Goal: Information Seeking & Learning: Learn about a topic

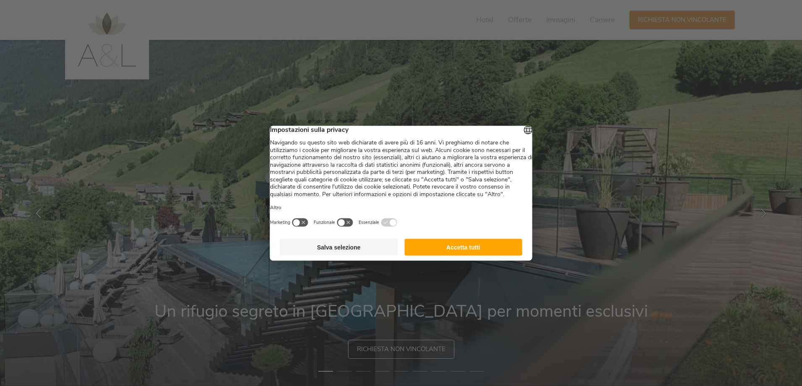
click at [458, 255] on button "Accetta tutti" at bounding box center [463, 247] width 118 height 17
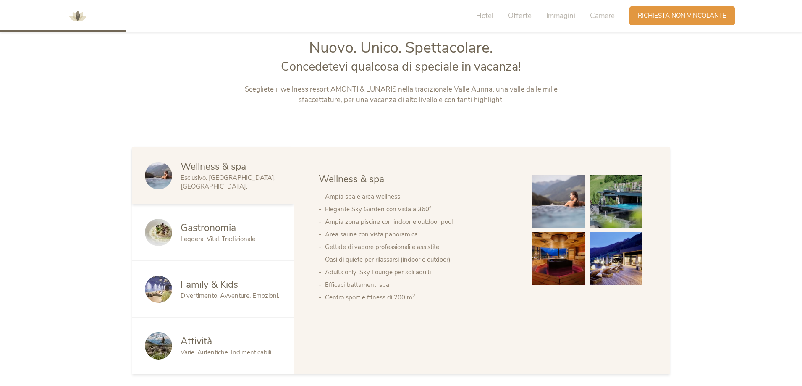
scroll to position [420, 0]
click at [158, 291] on img at bounding box center [158, 288] width 27 height 27
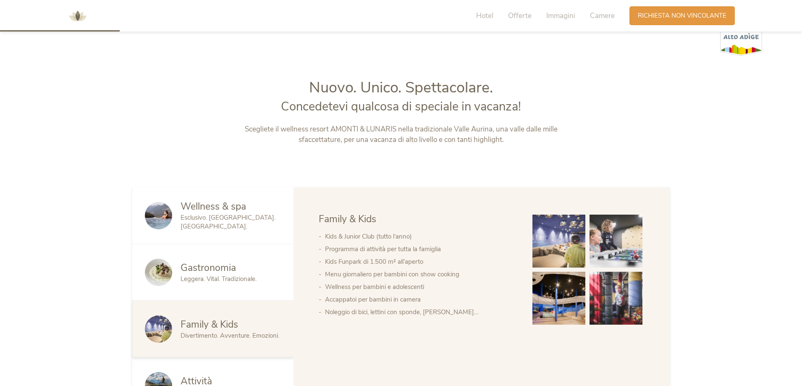
scroll to position [378, 0]
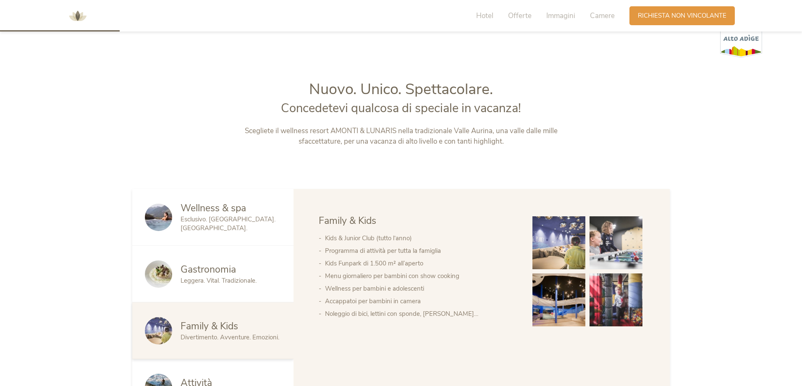
click at [565, 242] on img at bounding box center [559, 242] width 53 height 53
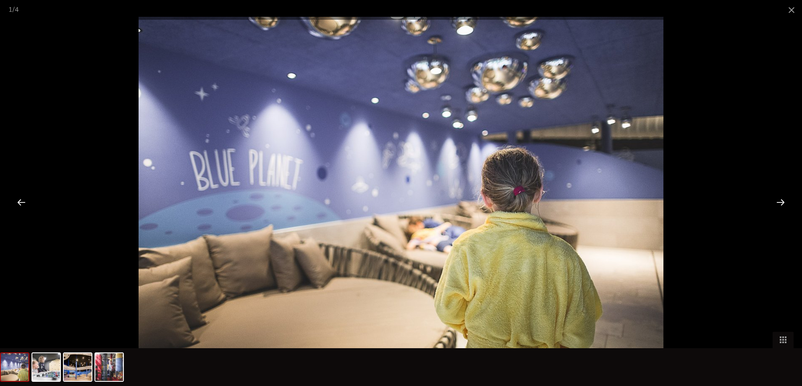
click at [779, 200] on div at bounding box center [781, 202] width 26 height 26
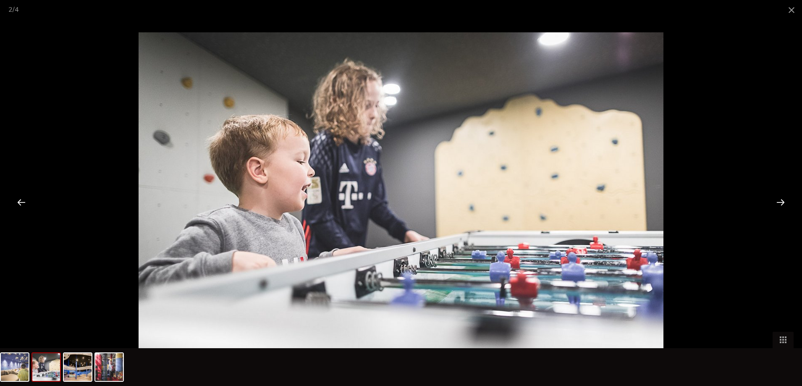
click at [779, 200] on div at bounding box center [781, 202] width 26 height 26
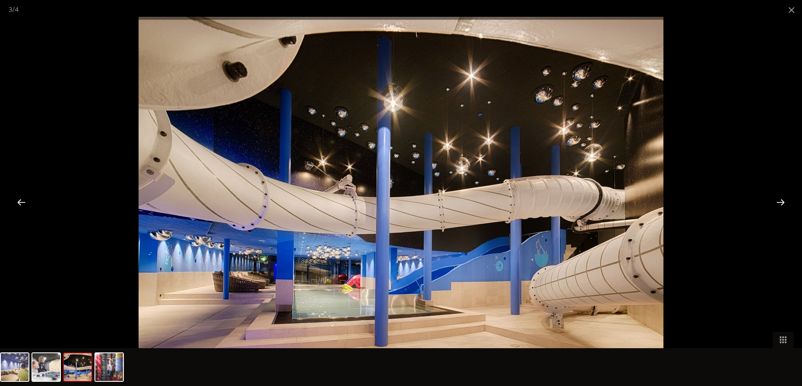
click at [779, 200] on div at bounding box center [781, 202] width 26 height 26
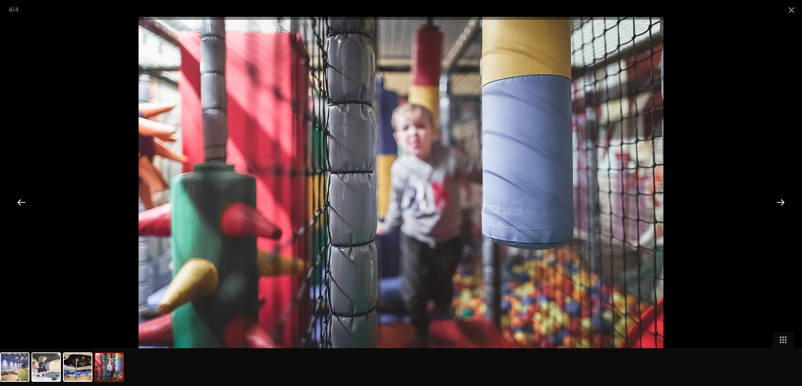
click at [779, 200] on div at bounding box center [781, 202] width 26 height 26
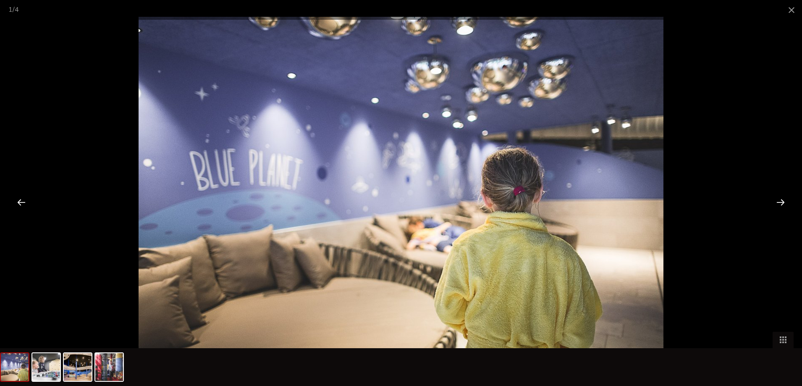
click at [779, 200] on div at bounding box center [781, 202] width 26 height 26
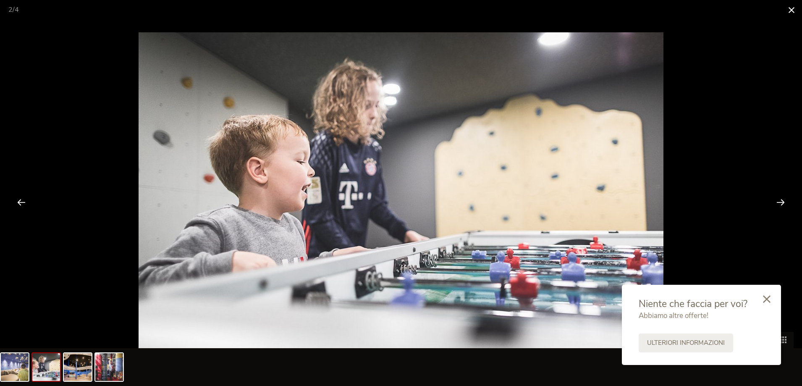
click at [791, 10] on span at bounding box center [791, 10] width 21 height 20
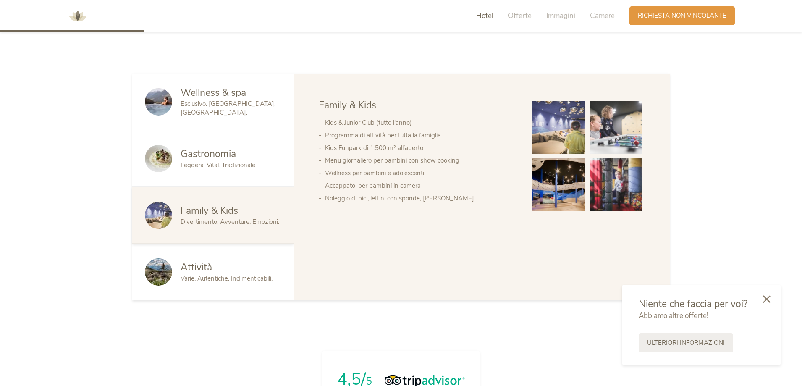
scroll to position [504, 0]
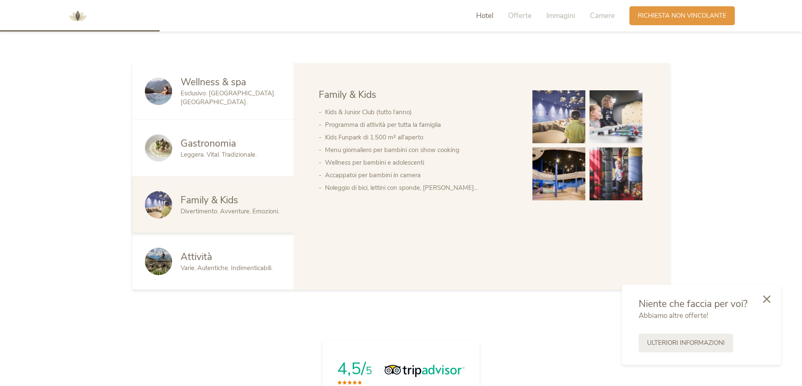
click at [154, 151] on img at bounding box center [158, 147] width 27 height 27
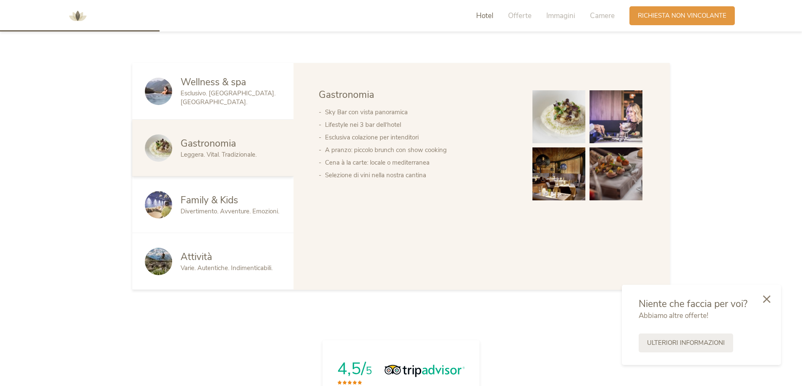
click at [563, 115] on img at bounding box center [559, 116] width 53 height 53
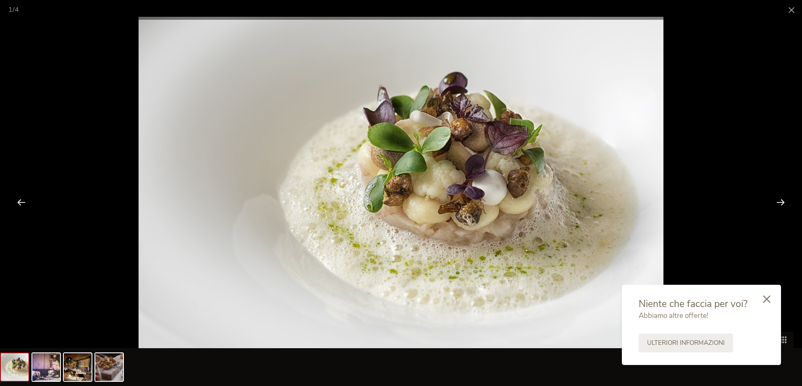
click at [784, 203] on div at bounding box center [781, 202] width 26 height 26
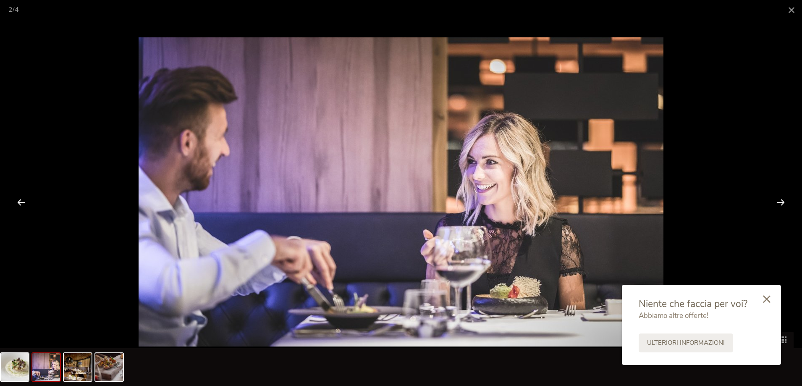
click at [784, 203] on div at bounding box center [781, 202] width 26 height 26
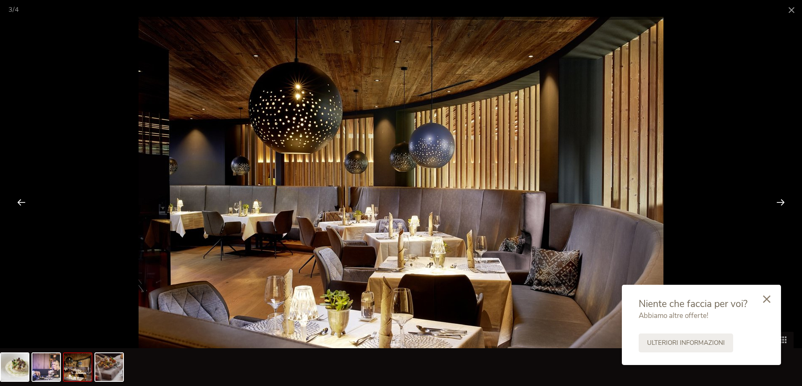
click at [784, 203] on div at bounding box center [781, 202] width 26 height 26
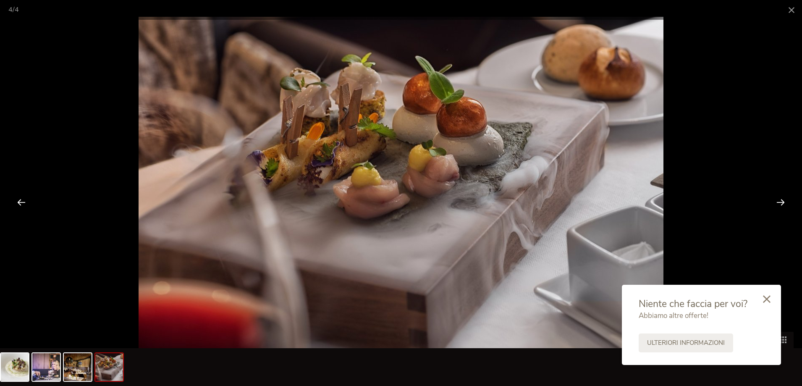
click at [784, 203] on div at bounding box center [781, 202] width 26 height 26
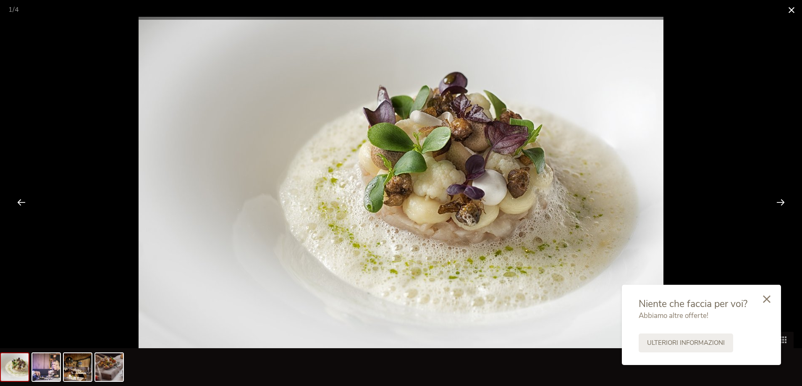
click at [791, 10] on span at bounding box center [791, 10] width 21 height 20
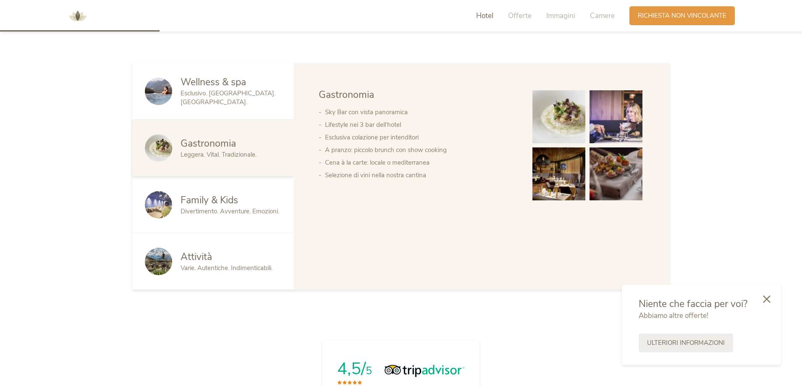
click at [159, 92] on img at bounding box center [158, 91] width 27 height 27
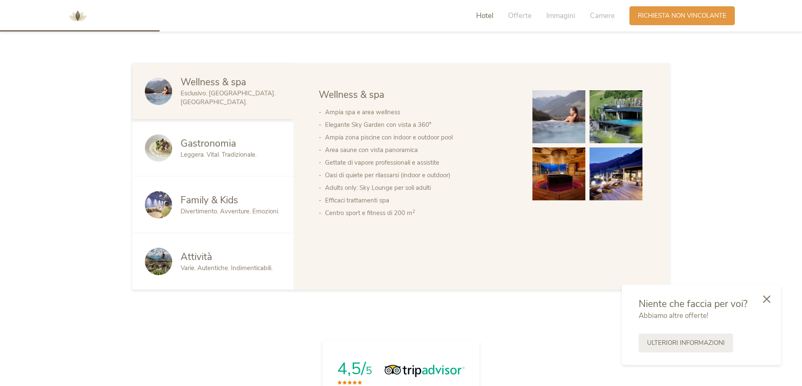
click at [205, 149] on span "Gastronomia" at bounding box center [208, 143] width 55 height 13
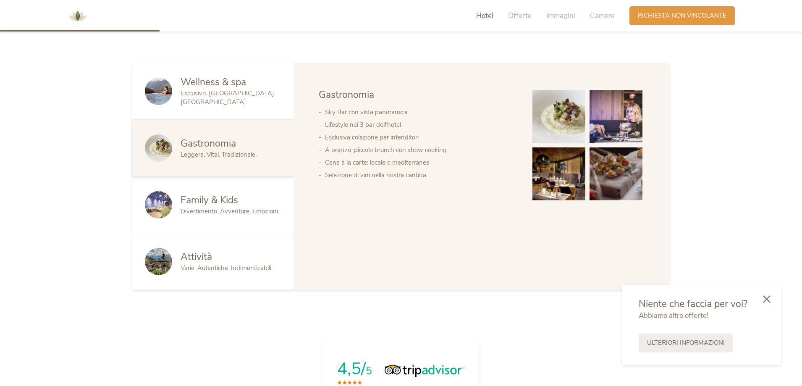
click at [204, 260] on span "Attività" at bounding box center [196, 256] width 31 height 13
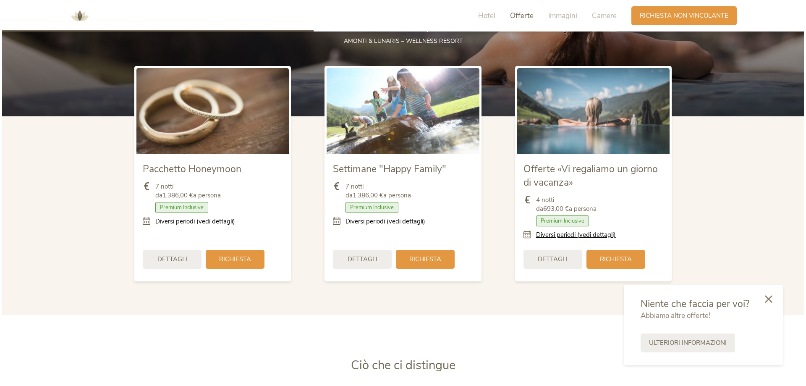
scroll to position [1008, 0]
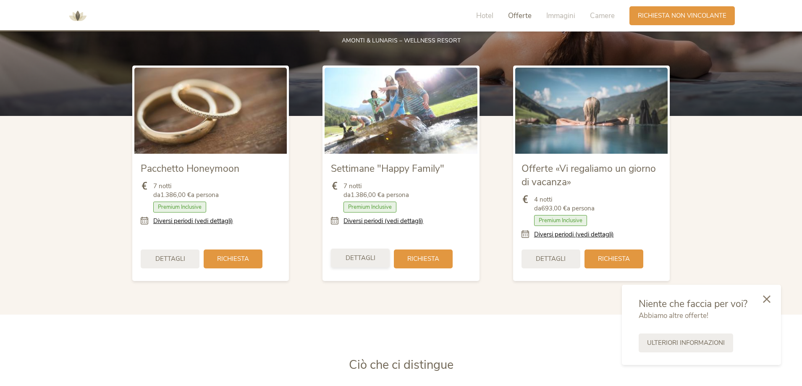
click at [366, 261] on span "Dettagli" at bounding box center [361, 258] width 30 height 9
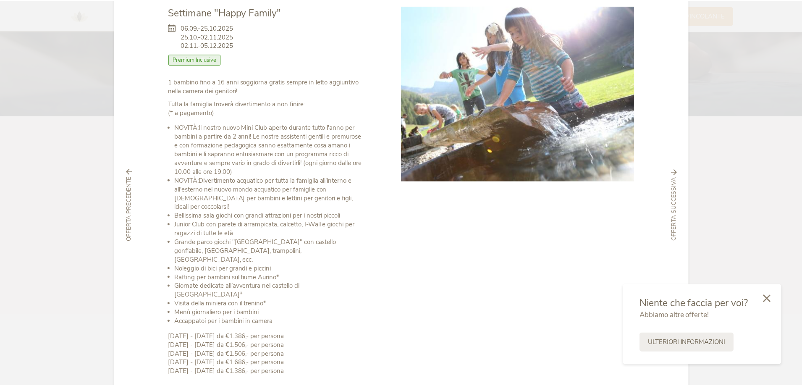
scroll to position [0, 0]
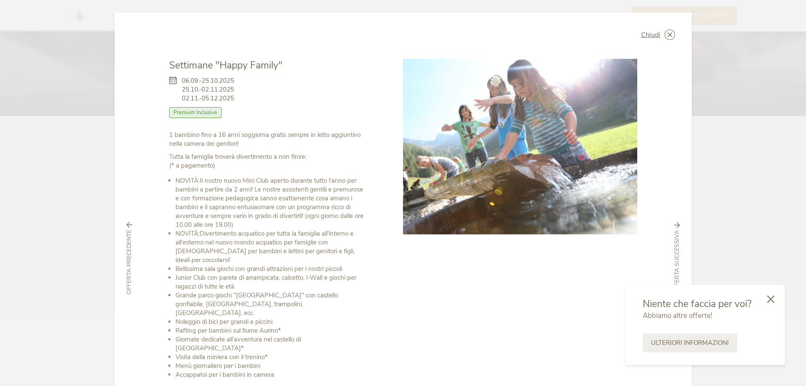
click at [126, 222] on icon at bounding box center [129, 225] width 6 height 6
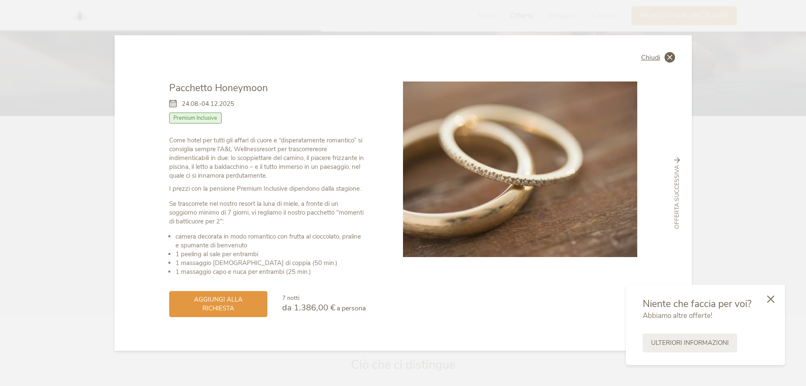
click at [674, 62] on icon at bounding box center [670, 57] width 10 height 10
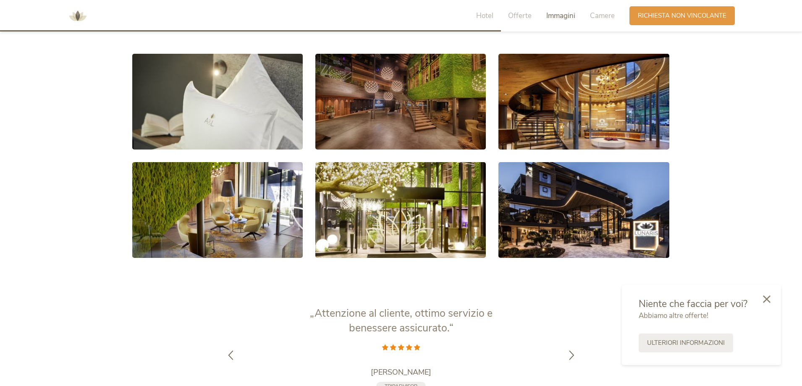
scroll to position [1554, 0]
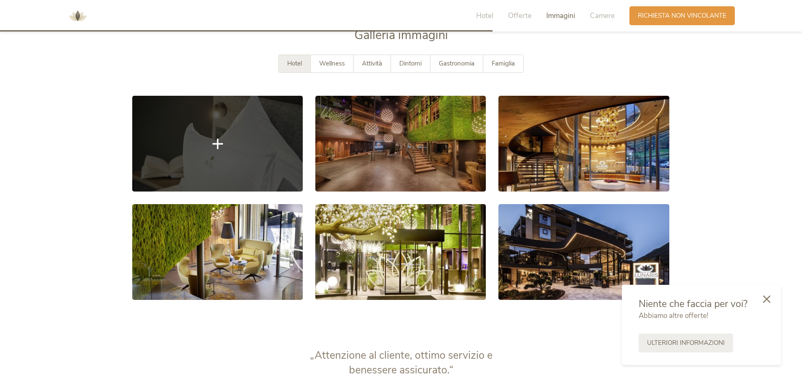
click at [222, 147] on icon at bounding box center [218, 143] width 10 height 10
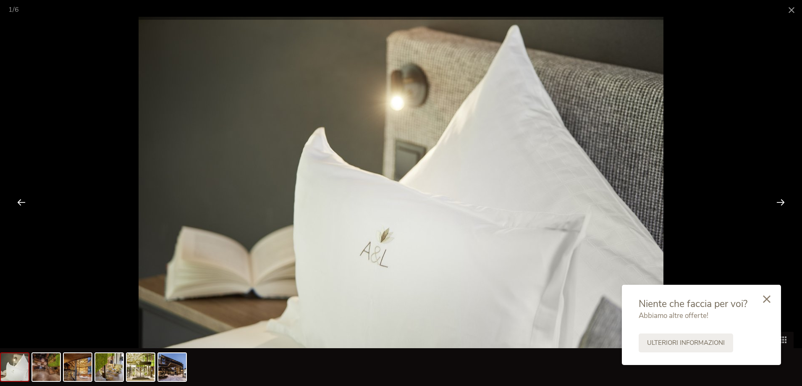
drag, startPoint x: 768, startPoint y: 299, endPoint x: 770, endPoint y: 287, distance: 12.8
click at [768, 299] on icon at bounding box center [767, 299] width 8 height 8
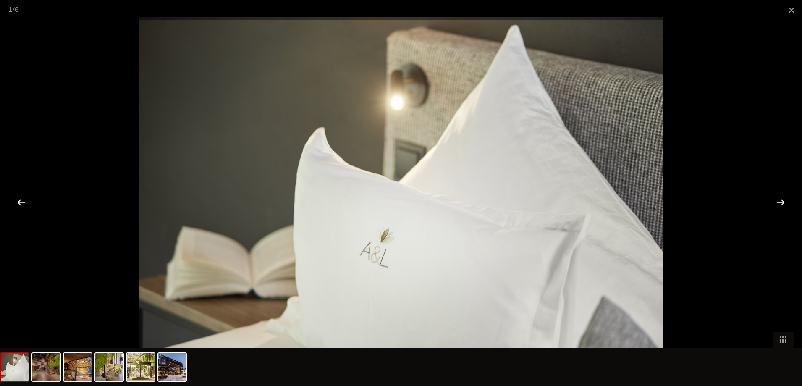
click at [780, 202] on div at bounding box center [781, 202] width 26 height 26
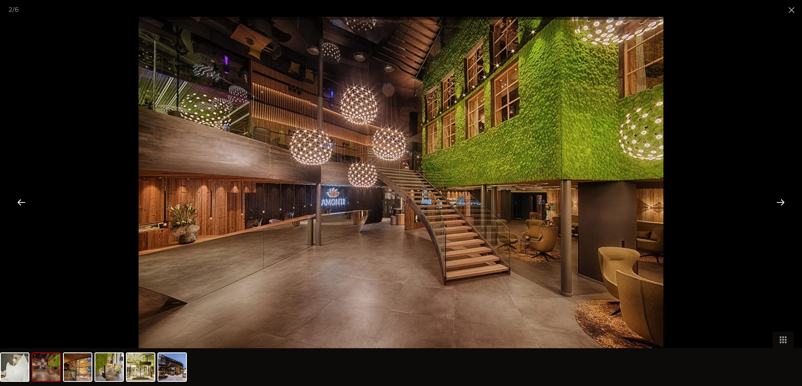
click at [780, 202] on div at bounding box center [781, 202] width 26 height 26
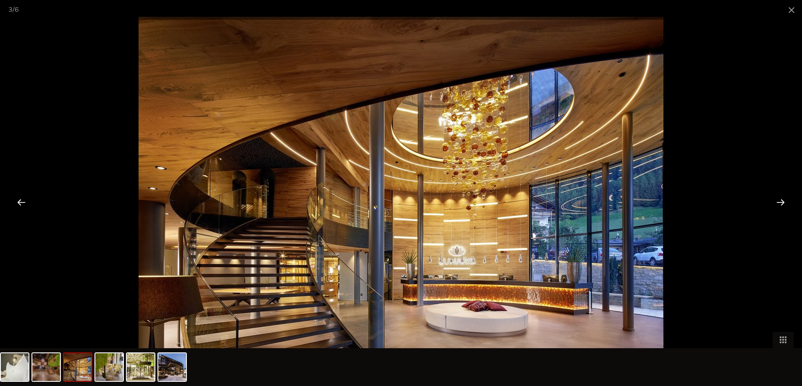
click at [780, 202] on div at bounding box center [781, 202] width 26 height 26
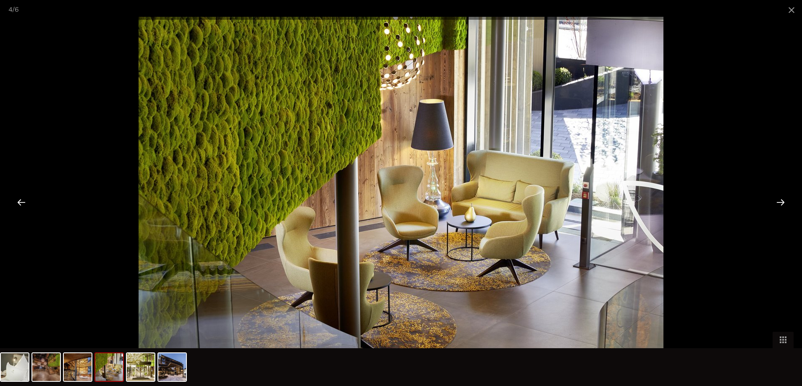
click at [780, 202] on div at bounding box center [781, 202] width 26 height 26
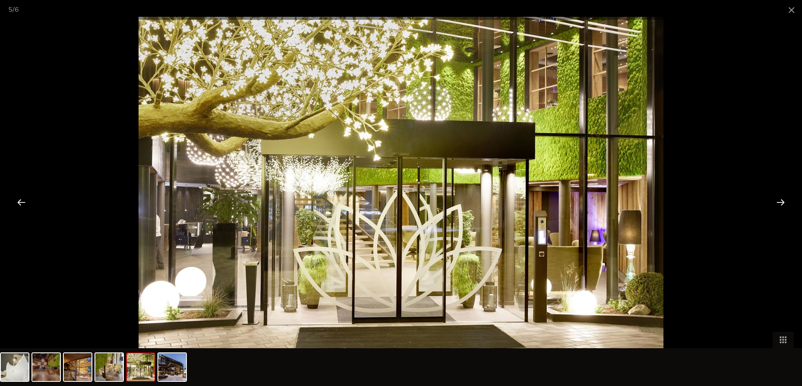
click at [780, 202] on div at bounding box center [781, 202] width 26 height 26
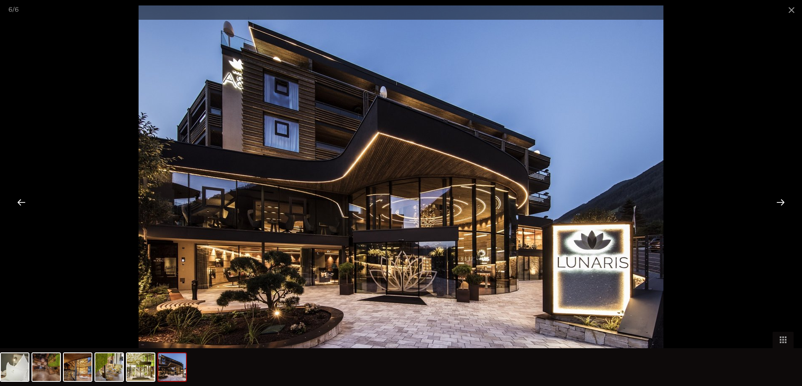
click at [780, 202] on div at bounding box center [781, 202] width 26 height 26
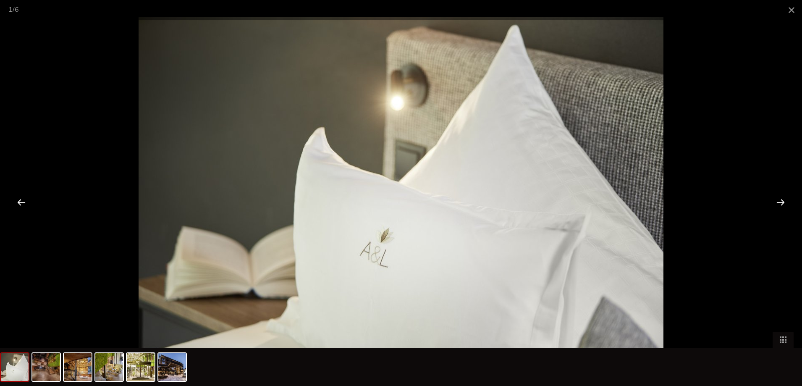
click at [780, 202] on div at bounding box center [781, 202] width 26 height 26
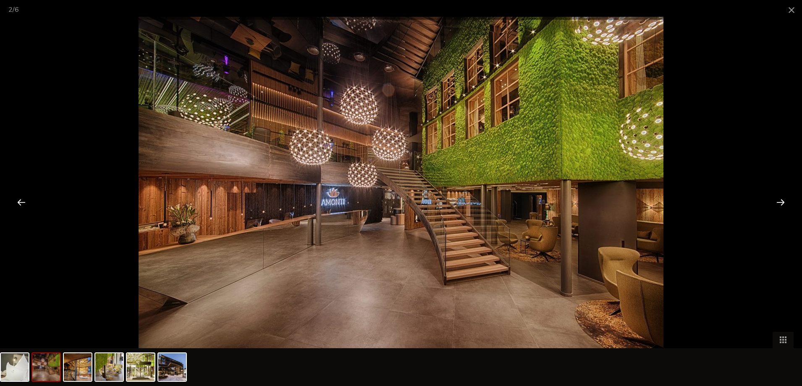
click at [780, 202] on div at bounding box center [781, 202] width 26 height 26
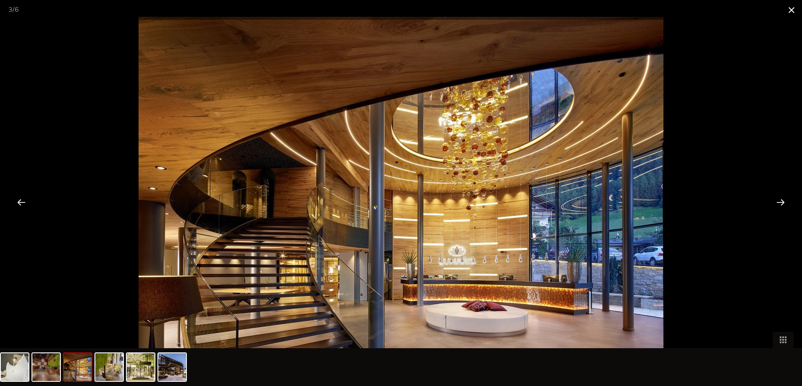
click at [793, 8] on span at bounding box center [791, 10] width 21 height 20
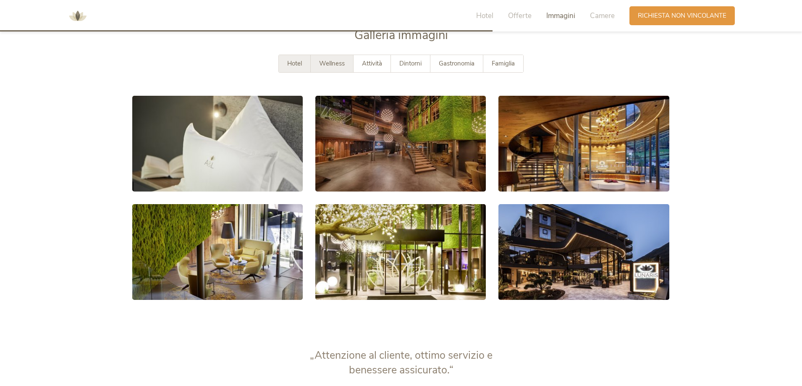
click at [331, 63] on span "Wellness" at bounding box center [332, 63] width 26 height 8
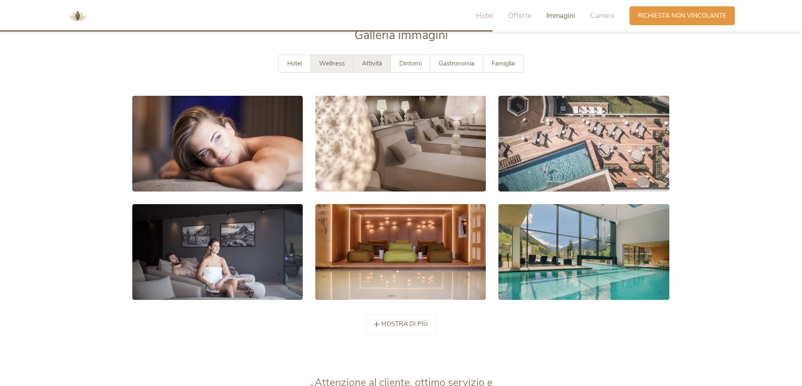
click at [370, 65] on span "Attività" at bounding box center [372, 63] width 20 height 8
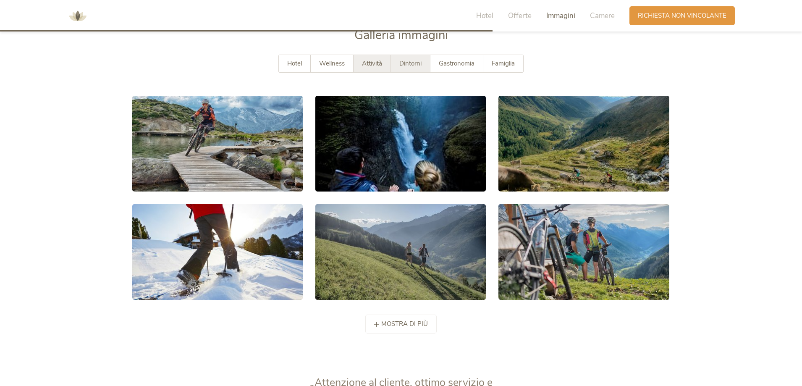
click at [414, 64] on span "Dintorni" at bounding box center [410, 63] width 22 height 8
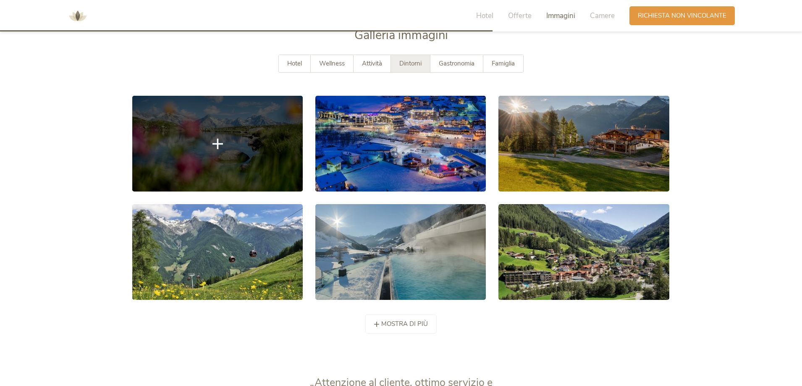
click at [230, 153] on link at bounding box center [217, 144] width 171 height 96
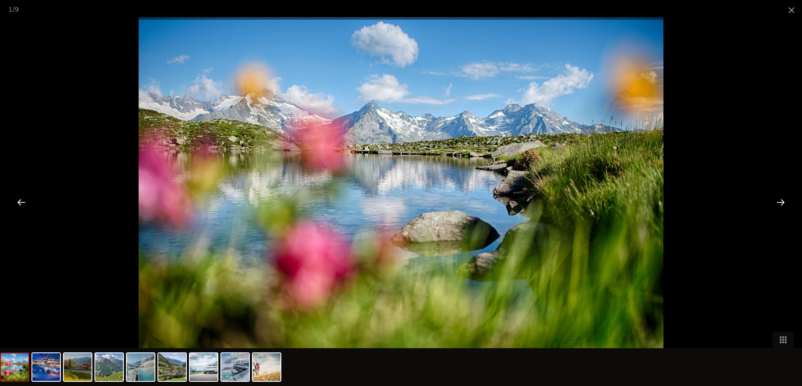
click at [780, 202] on div at bounding box center [781, 202] width 26 height 26
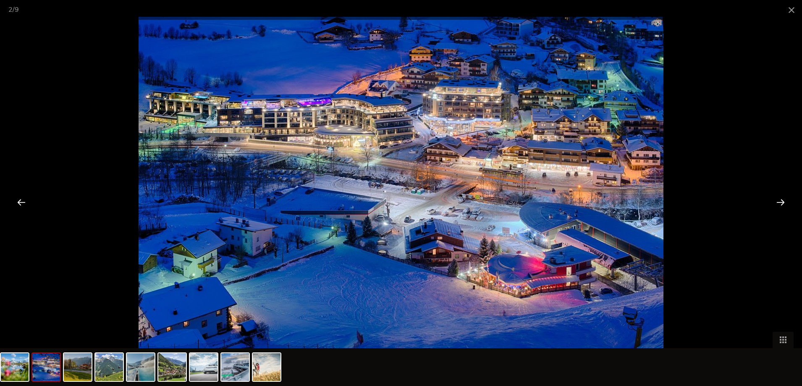
click at [777, 201] on div at bounding box center [781, 202] width 26 height 26
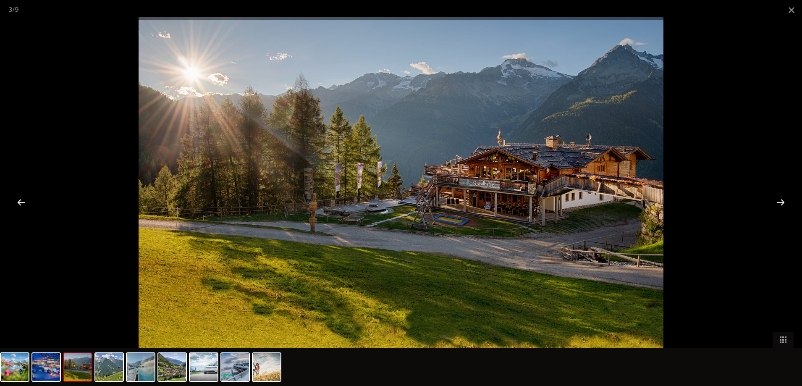
click at [781, 202] on div at bounding box center [781, 202] width 26 height 26
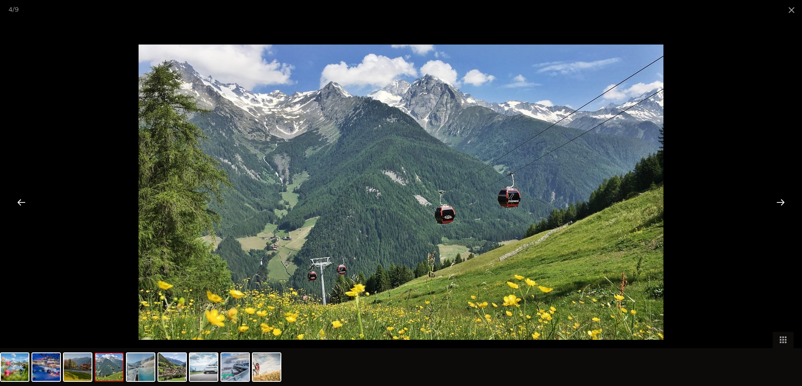
click at [778, 202] on div at bounding box center [781, 202] width 26 height 26
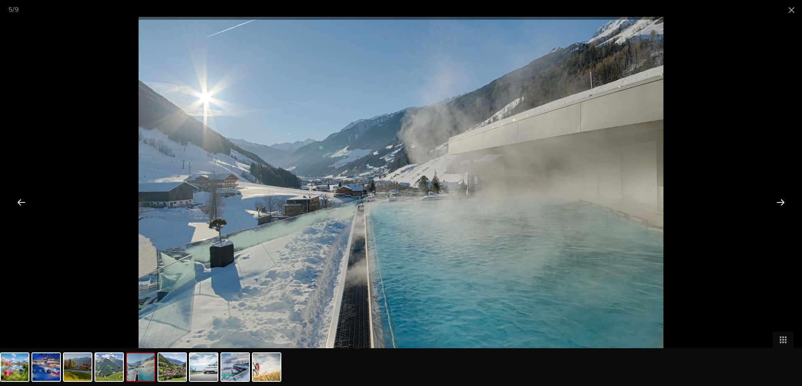
click at [776, 200] on div at bounding box center [781, 202] width 26 height 26
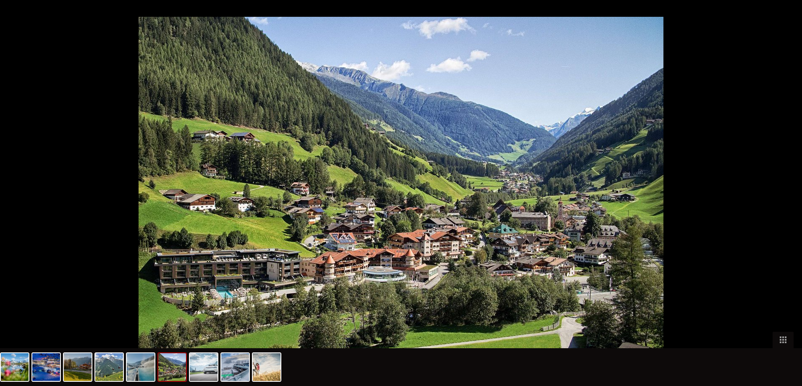
click at [773, 200] on div at bounding box center [785, 202] width 26 height 26
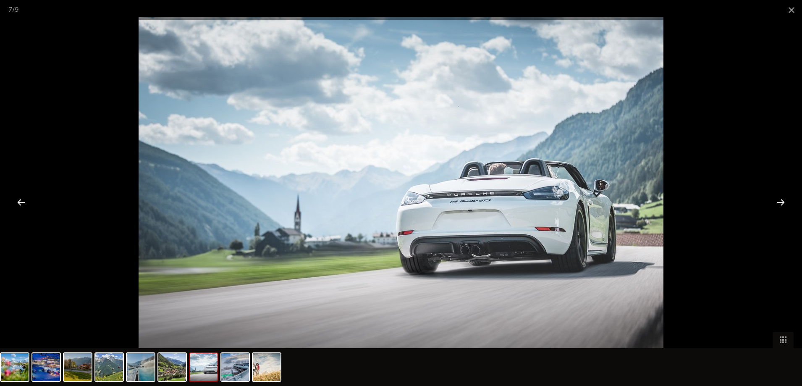
click at [778, 203] on div at bounding box center [781, 202] width 26 height 26
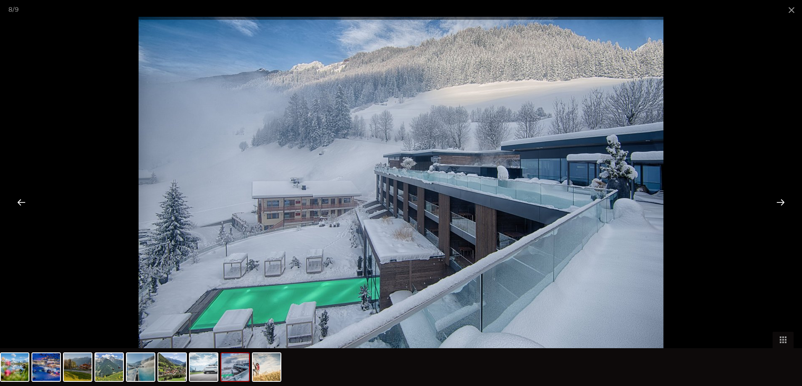
click at [778, 203] on div at bounding box center [781, 202] width 26 height 26
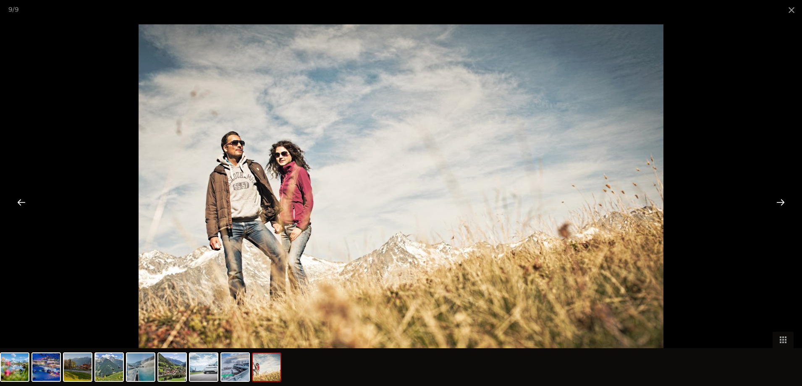
click at [779, 202] on div at bounding box center [781, 202] width 26 height 26
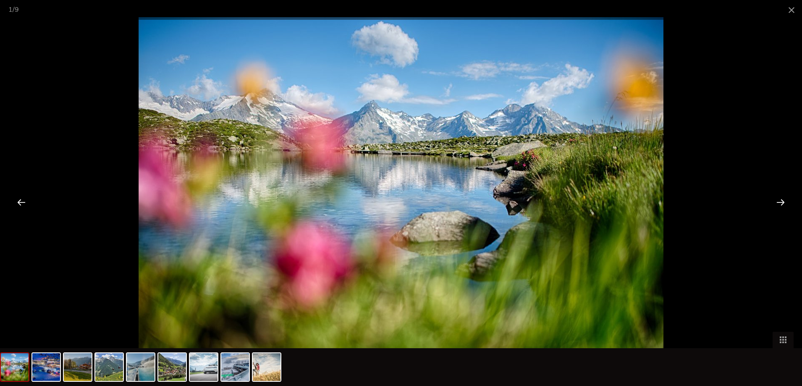
click at [779, 202] on div at bounding box center [781, 202] width 26 height 26
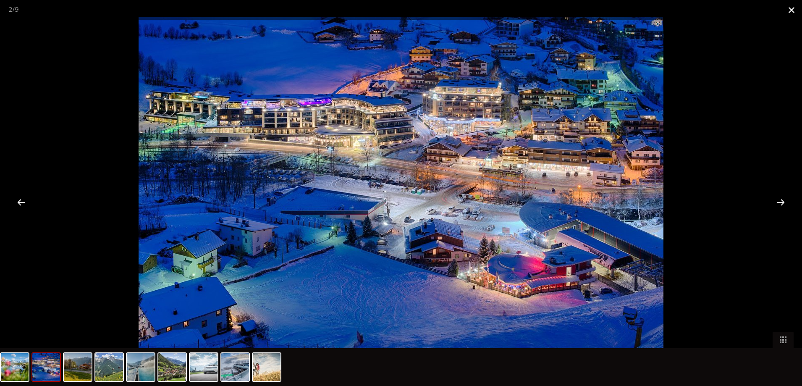
click at [789, 9] on span at bounding box center [791, 10] width 21 height 20
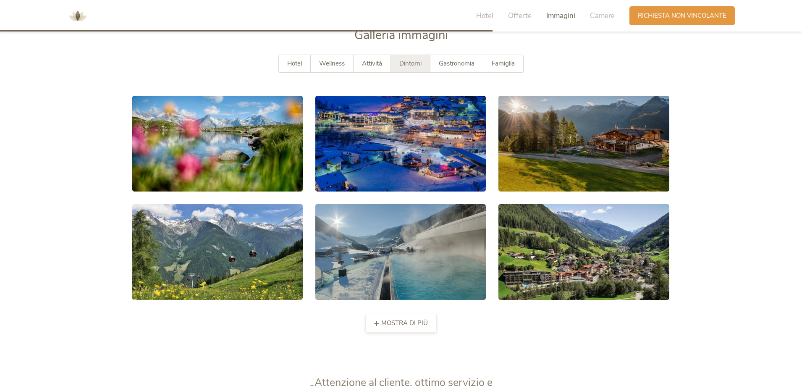
click at [382, 323] on span "mostra di più" at bounding box center [404, 323] width 47 height 9
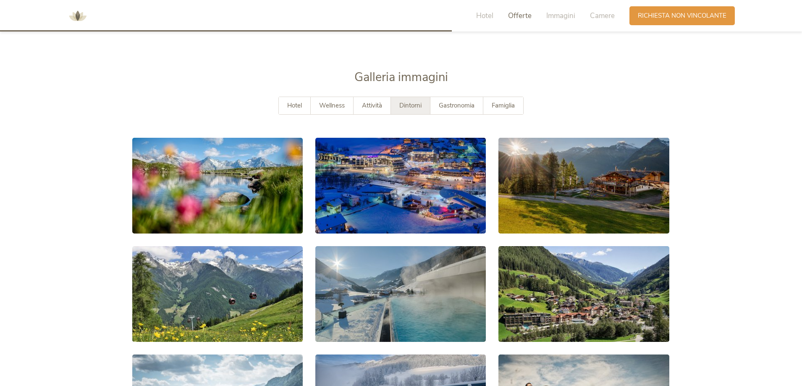
scroll to position [1470, 0]
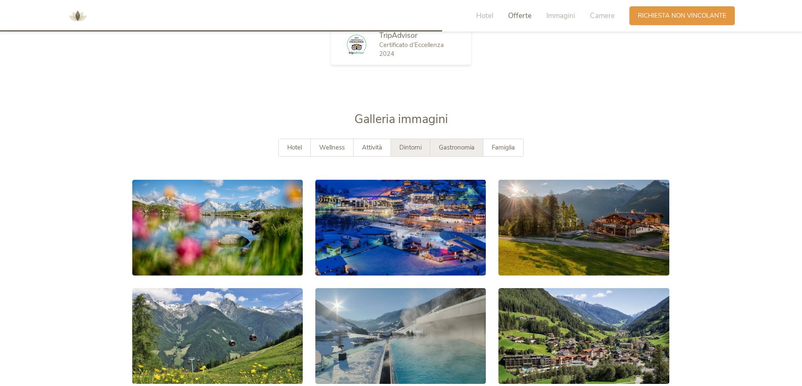
click at [464, 146] on span "Gastronomia" at bounding box center [457, 147] width 36 height 8
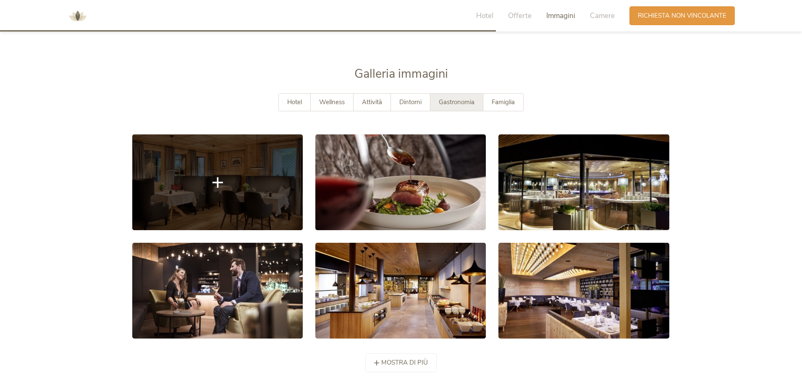
scroll to position [1512, 0]
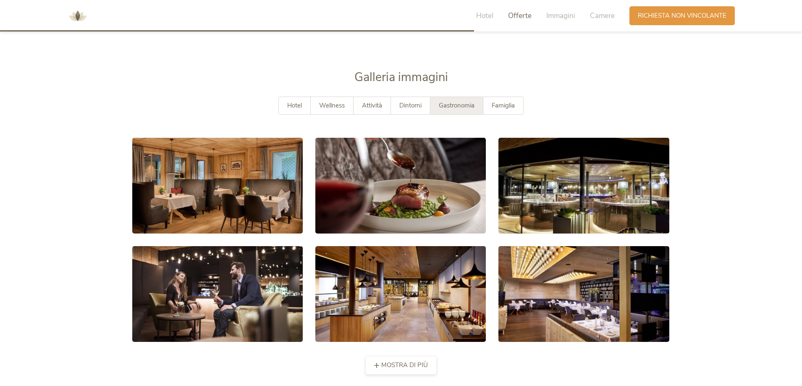
click at [401, 367] on span "mostra di più" at bounding box center [404, 365] width 47 height 9
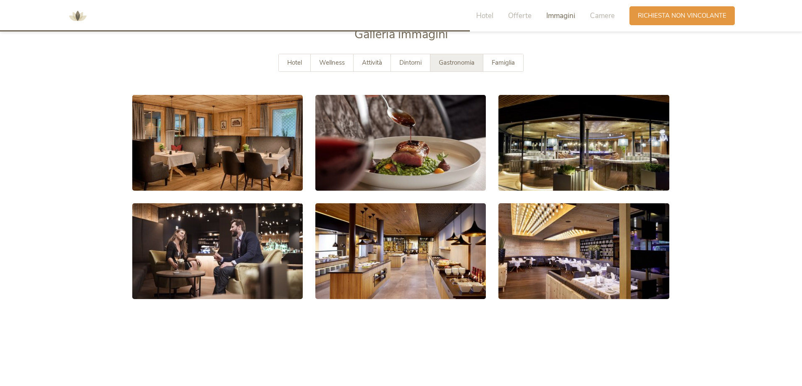
scroll to position [1554, 0]
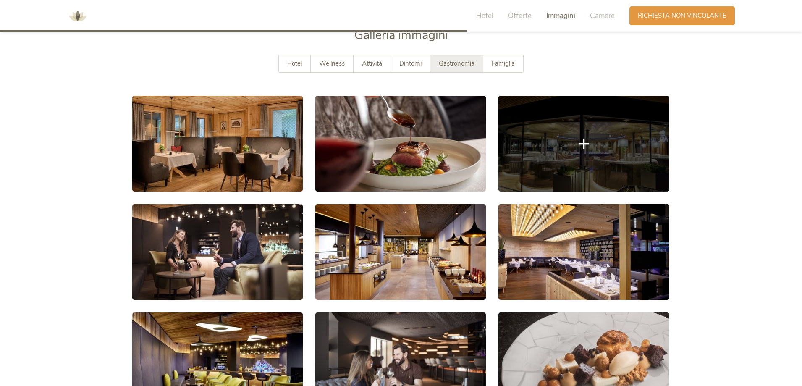
click at [584, 137] on link at bounding box center [583, 144] width 171 height 96
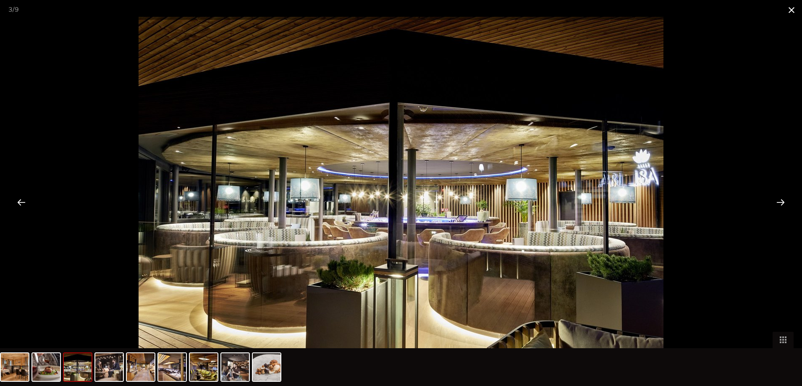
click at [793, 10] on span at bounding box center [791, 10] width 21 height 20
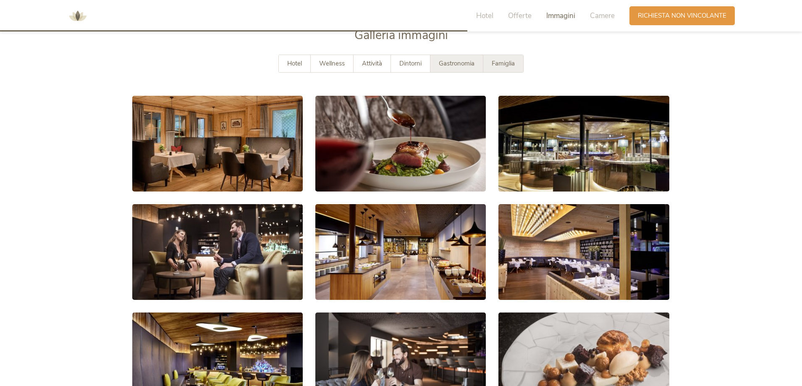
click at [501, 60] on span "Famiglia" at bounding box center [503, 63] width 23 height 8
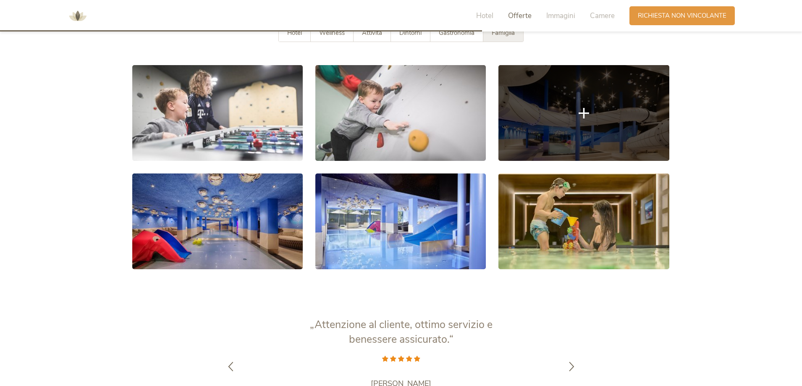
scroll to position [1512, 0]
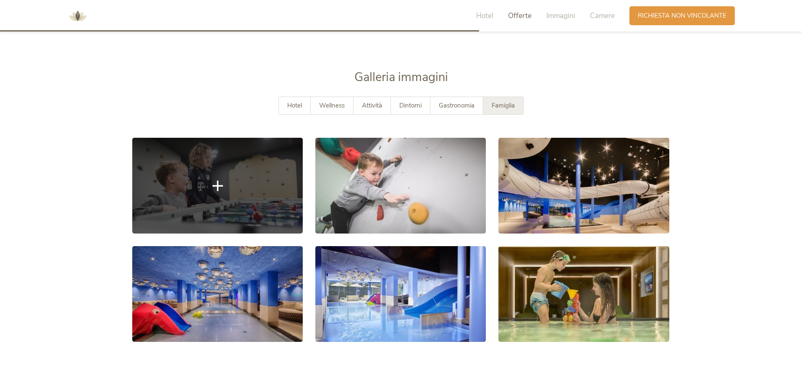
click at [243, 194] on link at bounding box center [217, 186] width 171 height 96
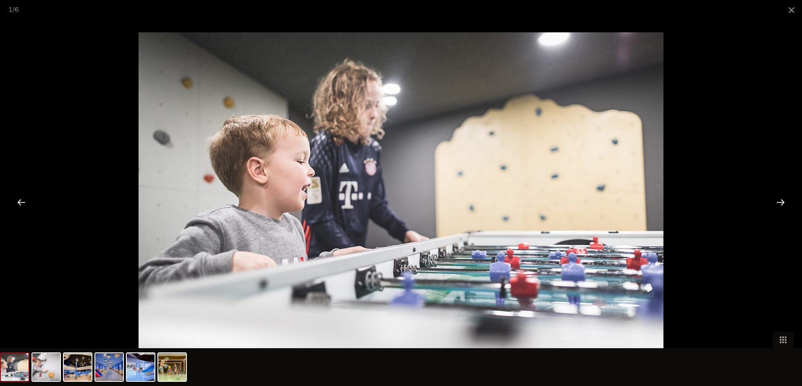
click at [779, 202] on div at bounding box center [781, 202] width 26 height 26
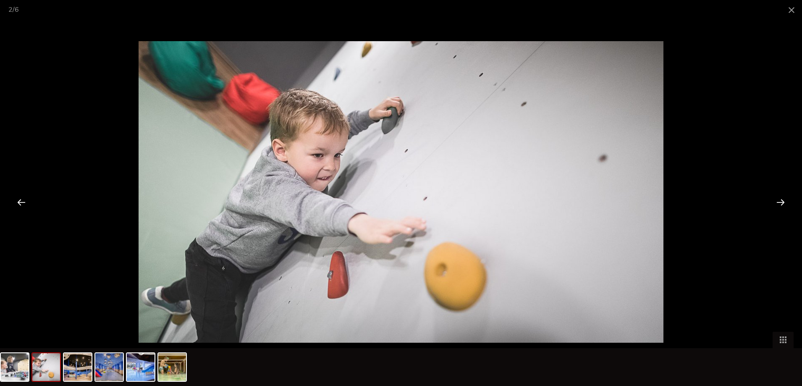
click at [779, 202] on div at bounding box center [781, 202] width 26 height 26
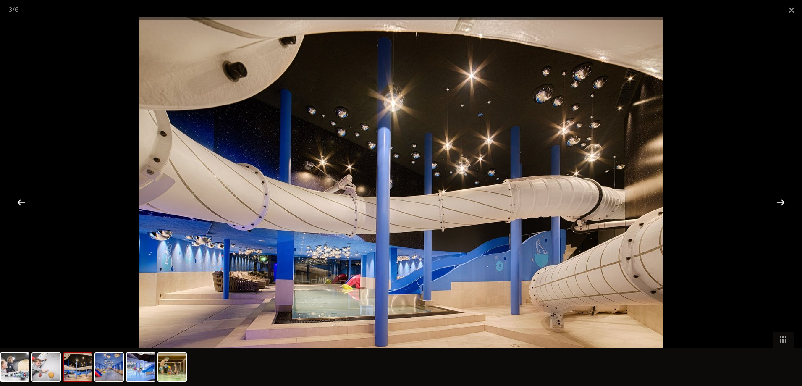
click at [779, 202] on div at bounding box center [781, 202] width 26 height 26
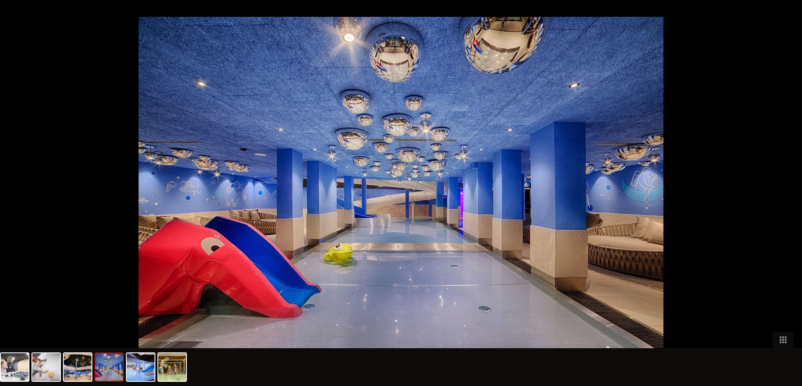
click at [779, 202] on div at bounding box center [785, 202] width 26 height 26
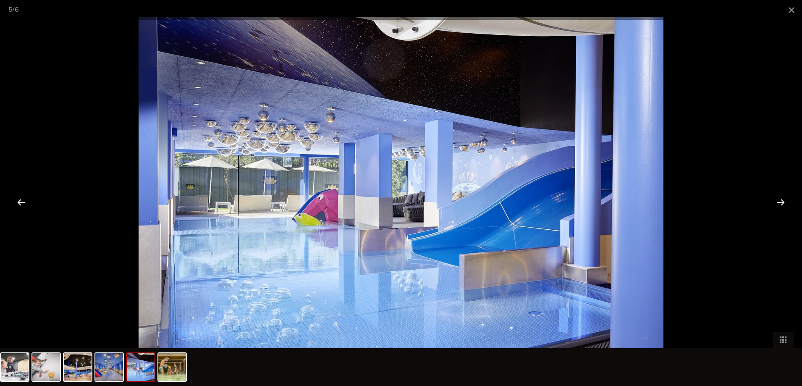
click at [779, 202] on div at bounding box center [781, 202] width 26 height 26
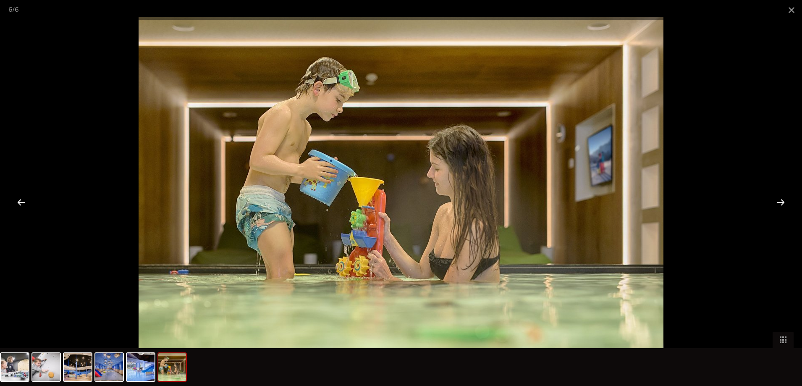
click at [779, 202] on div at bounding box center [781, 202] width 26 height 26
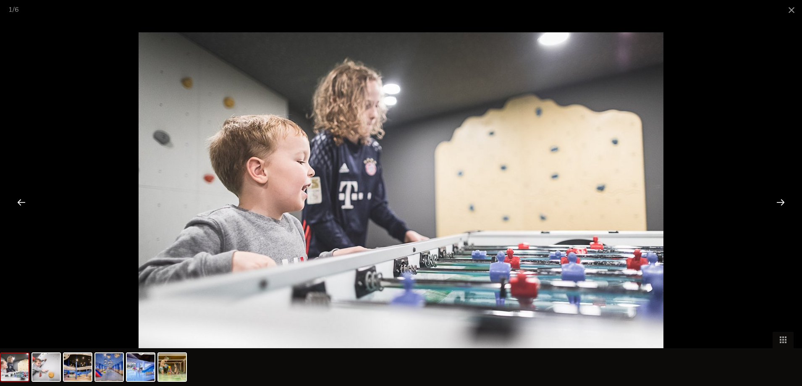
click at [779, 202] on div at bounding box center [781, 202] width 26 height 26
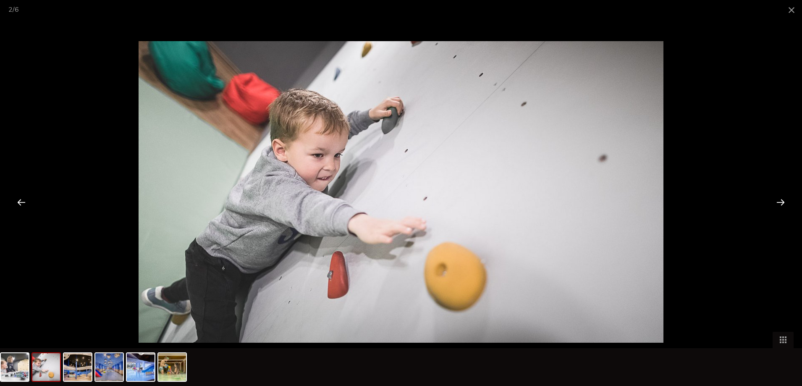
click at [779, 202] on div at bounding box center [781, 202] width 26 height 26
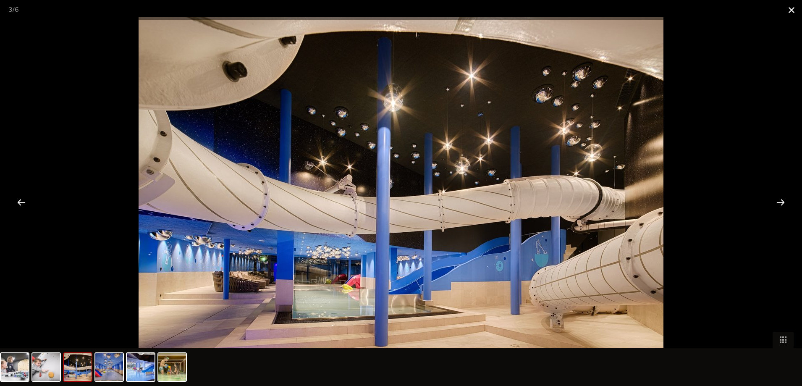
click at [790, 11] on span at bounding box center [791, 10] width 21 height 20
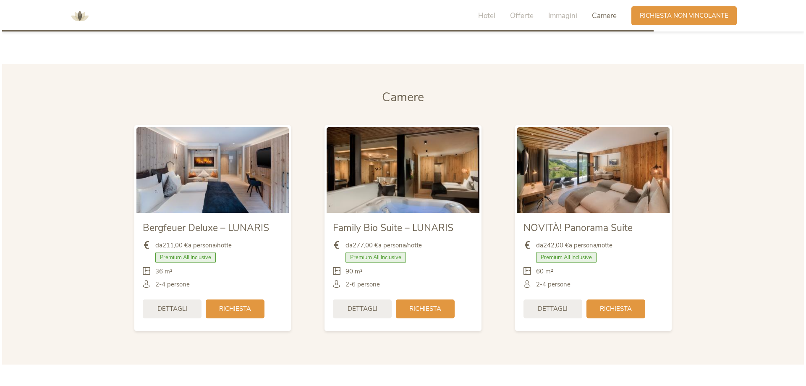
scroll to position [1974, 0]
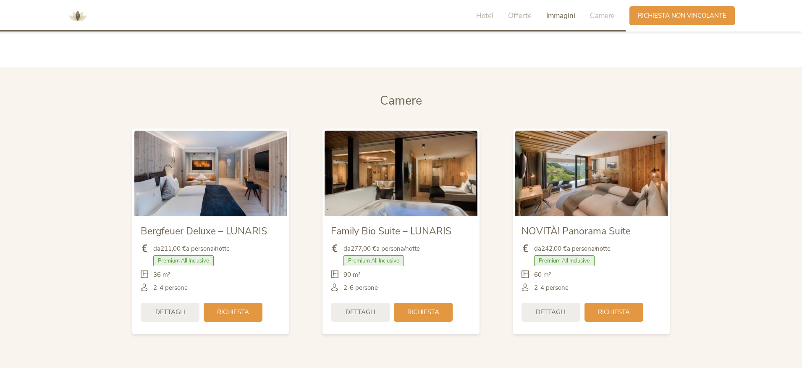
click at [597, 186] on img at bounding box center [591, 174] width 152 height 86
click at [565, 313] on span "Dettagli" at bounding box center [551, 311] width 30 height 9
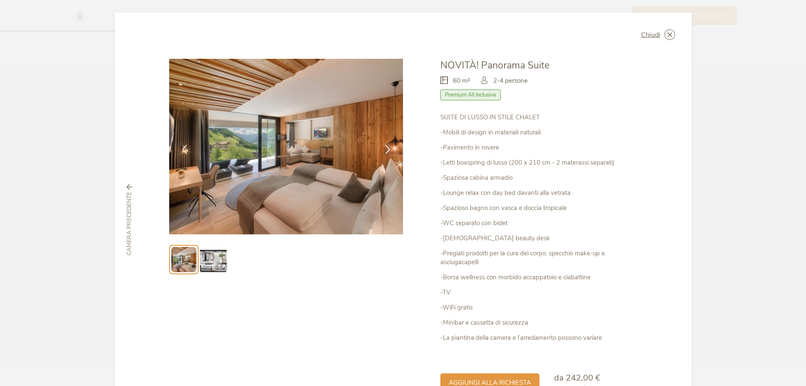
click at [0, 0] on icon at bounding box center [0, 0] width 0 height 0
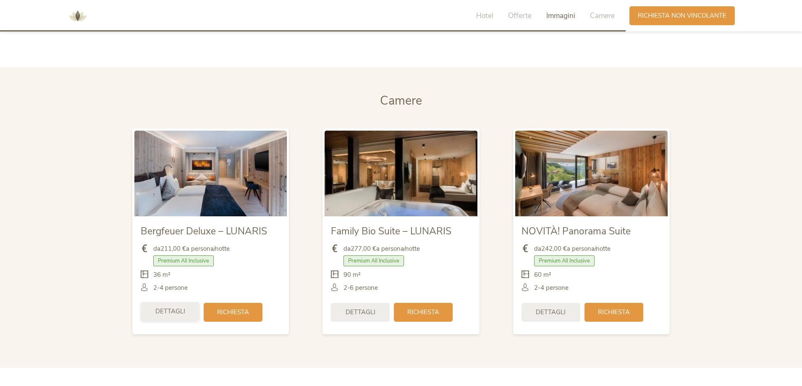
click at [178, 310] on span "Dettagli" at bounding box center [170, 311] width 30 height 9
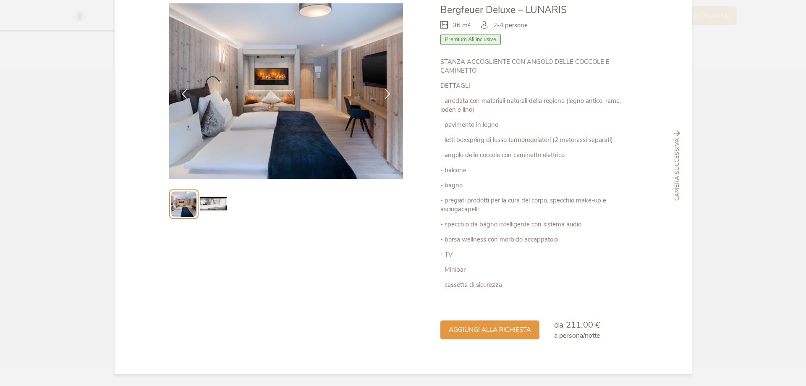
scroll to position [56, 0]
click at [210, 202] on img at bounding box center [213, 203] width 27 height 27
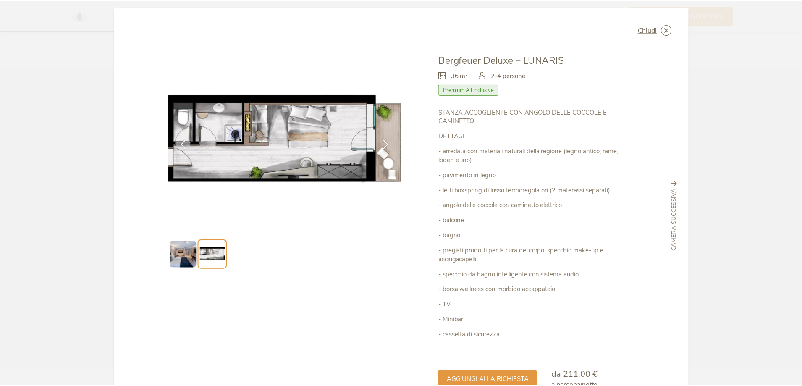
scroll to position [0, 0]
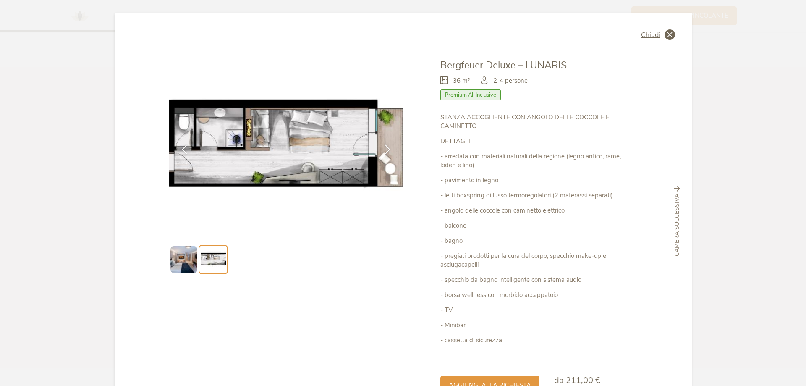
click at [669, 37] on icon at bounding box center [670, 34] width 10 height 10
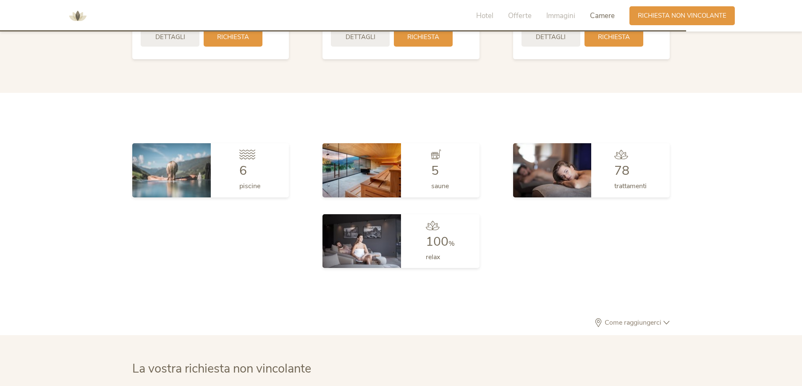
scroll to position [2268, 0]
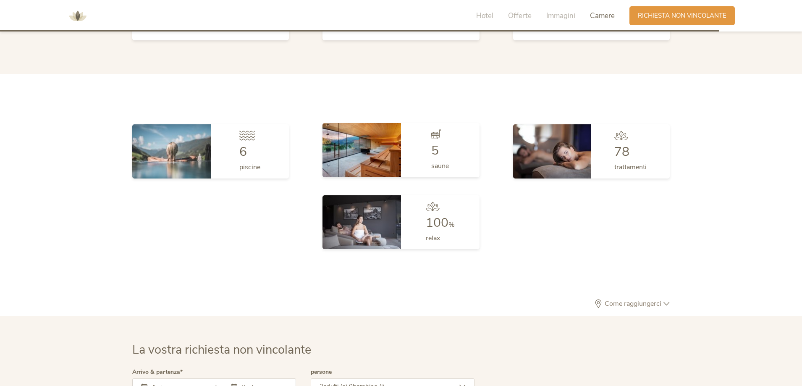
click at [351, 154] on img at bounding box center [362, 150] width 79 height 54
click at [163, 155] on img at bounding box center [171, 150] width 79 height 54
click at [240, 168] on span "piscine" at bounding box center [249, 165] width 21 height 9
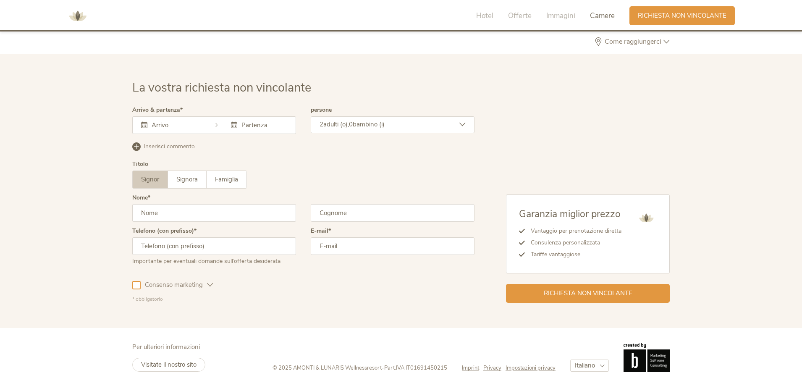
scroll to position [2530, 0]
click at [181, 362] on span "Visitate il nostro sito" at bounding box center [168, 364] width 55 height 8
